Goal: Transaction & Acquisition: Purchase product/service

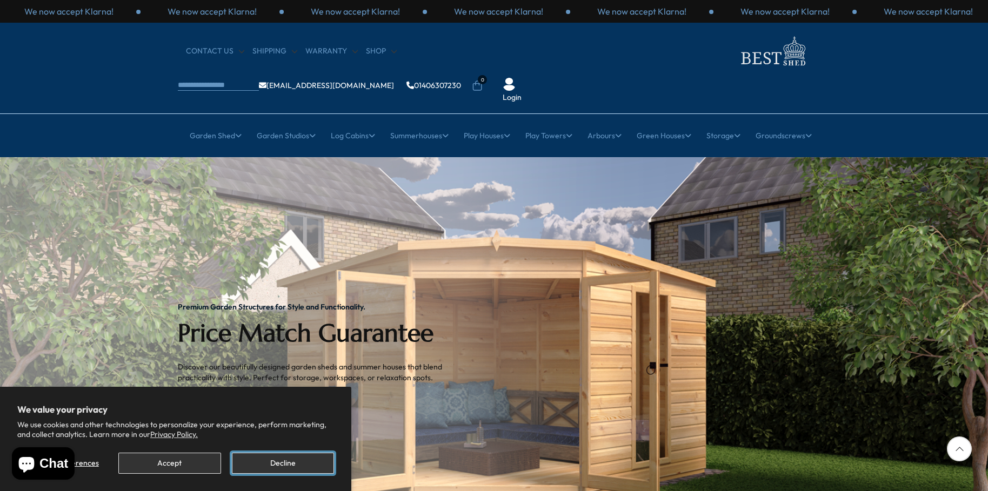
click at [277, 468] on button "Decline" at bounding box center [283, 463] width 102 height 21
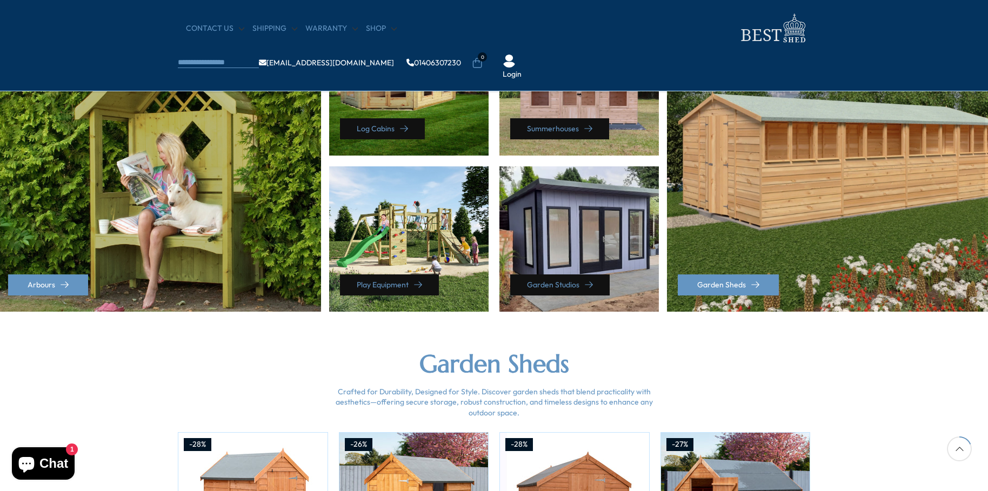
scroll to position [541, 0]
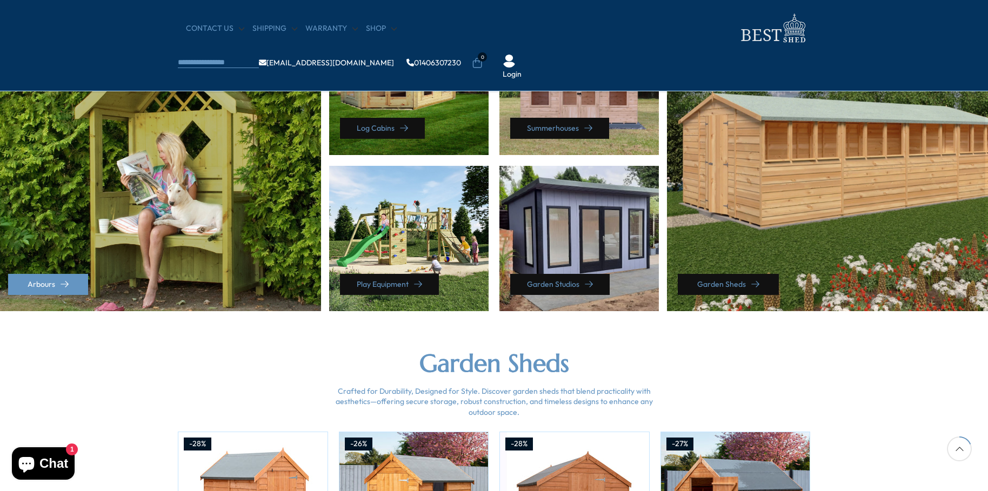
click at [728, 280] on link "Garden Sheds" at bounding box center [728, 284] width 101 height 21
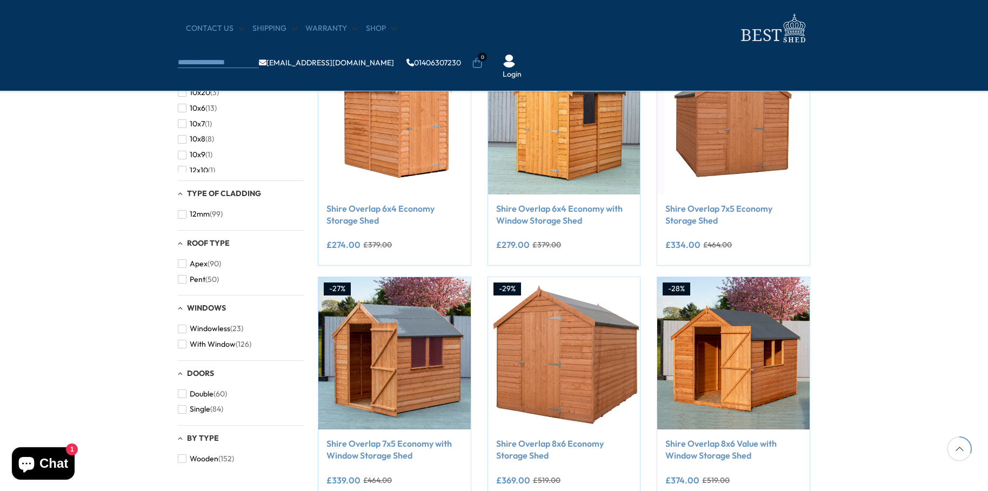
scroll to position [162, 0]
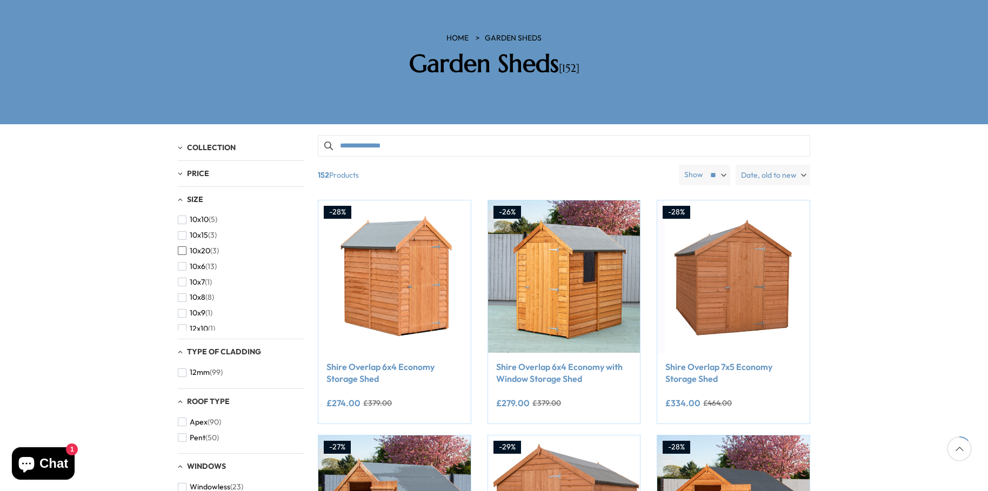
click at [184, 246] on span "button" at bounding box center [182, 250] width 9 height 9
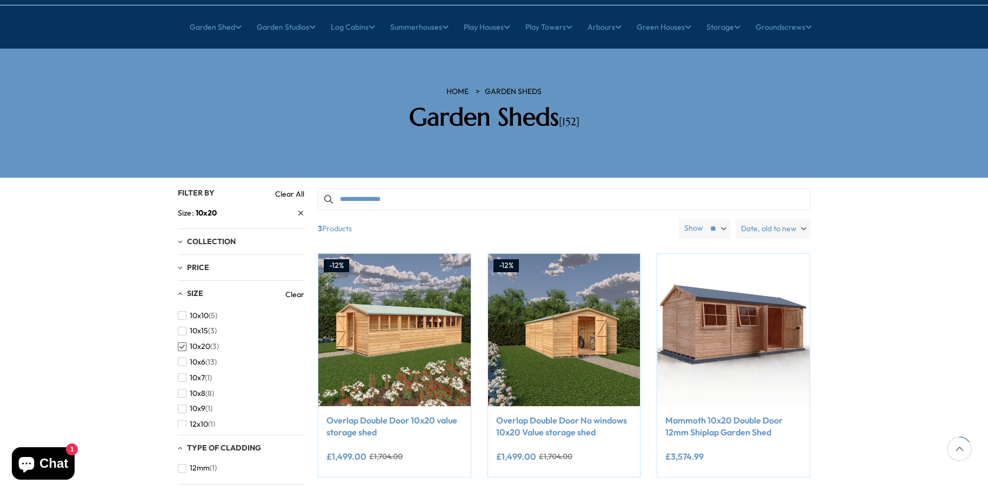
scroll to position [108, 0]
click at [179, 328] on span "button" at bounding box center [182, 332] width 9 height 9
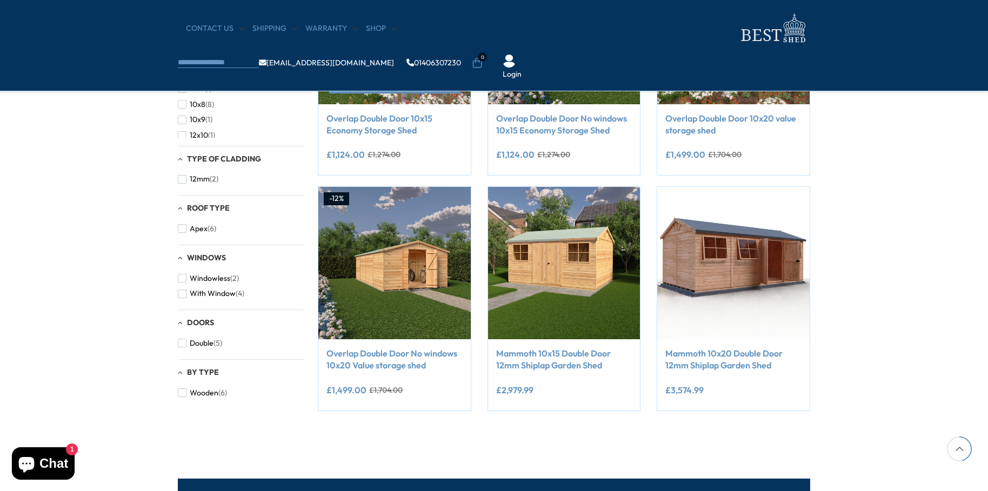
scroll to position [324, 0]
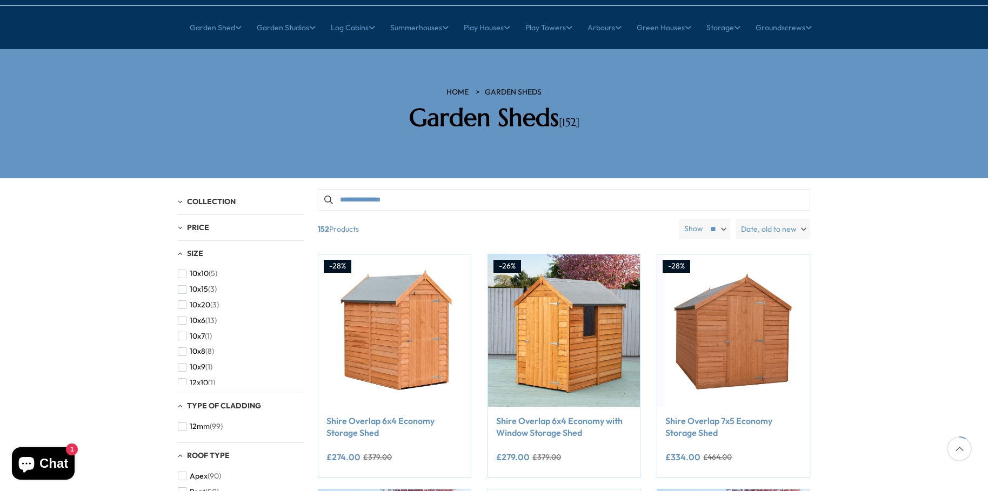
scroll to position [162, 0]
